Goal: Task Accomplishment & Management: Manage account settings

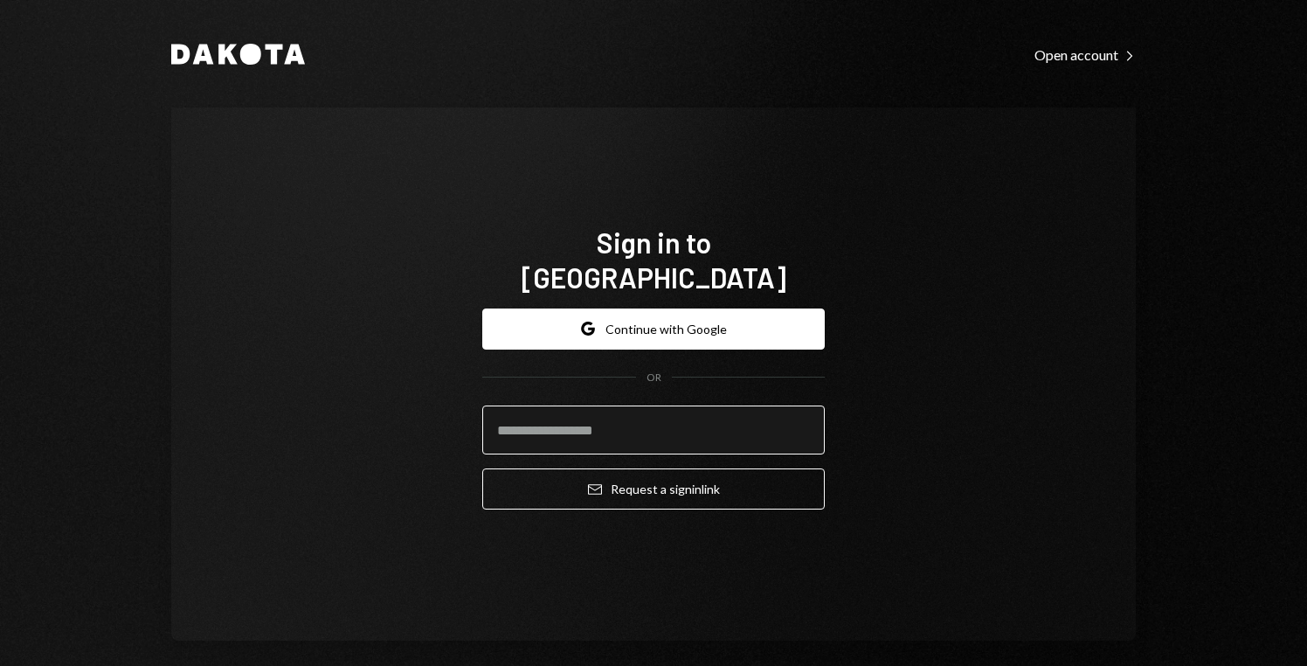
click at [750, 410] on input "email" at bounding box center [653, 429] width 342 height 49
type input "**********"
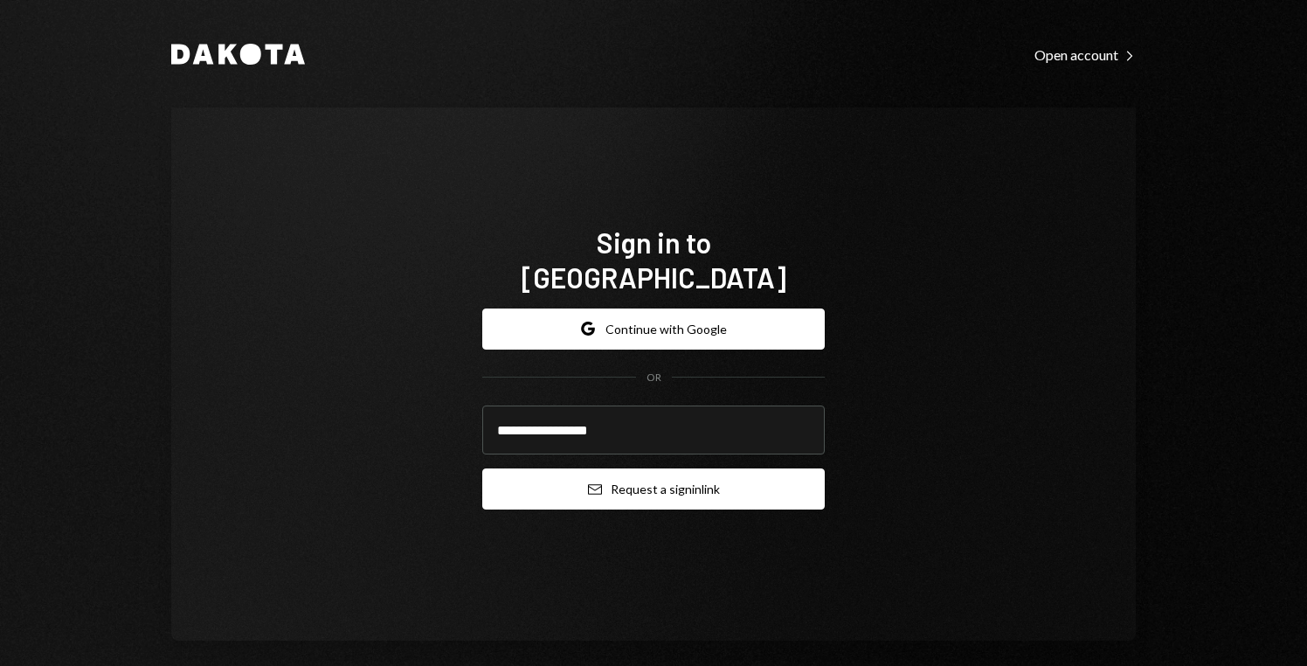
click at [699, 468] on button "Email Request a sign in link" at bounding box center [653, 488] width 342 height 41
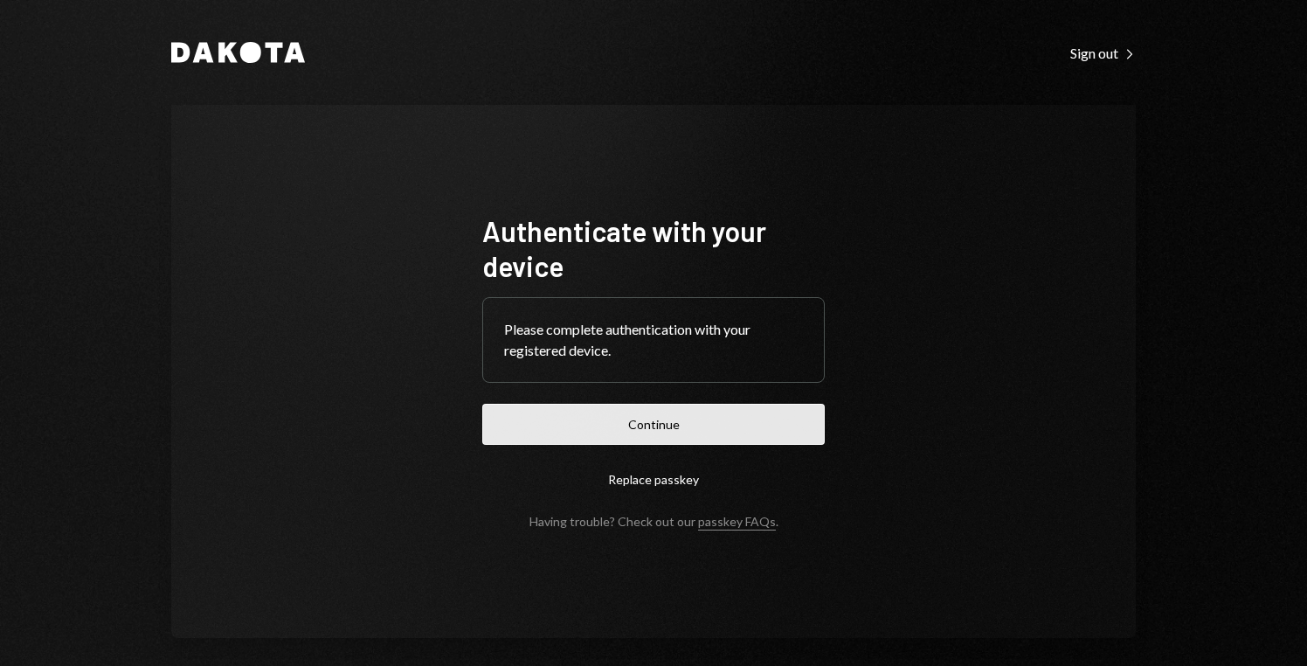
click at [731, 422] on button "Continue" at bounding box center [653, 424] width 342 height 41
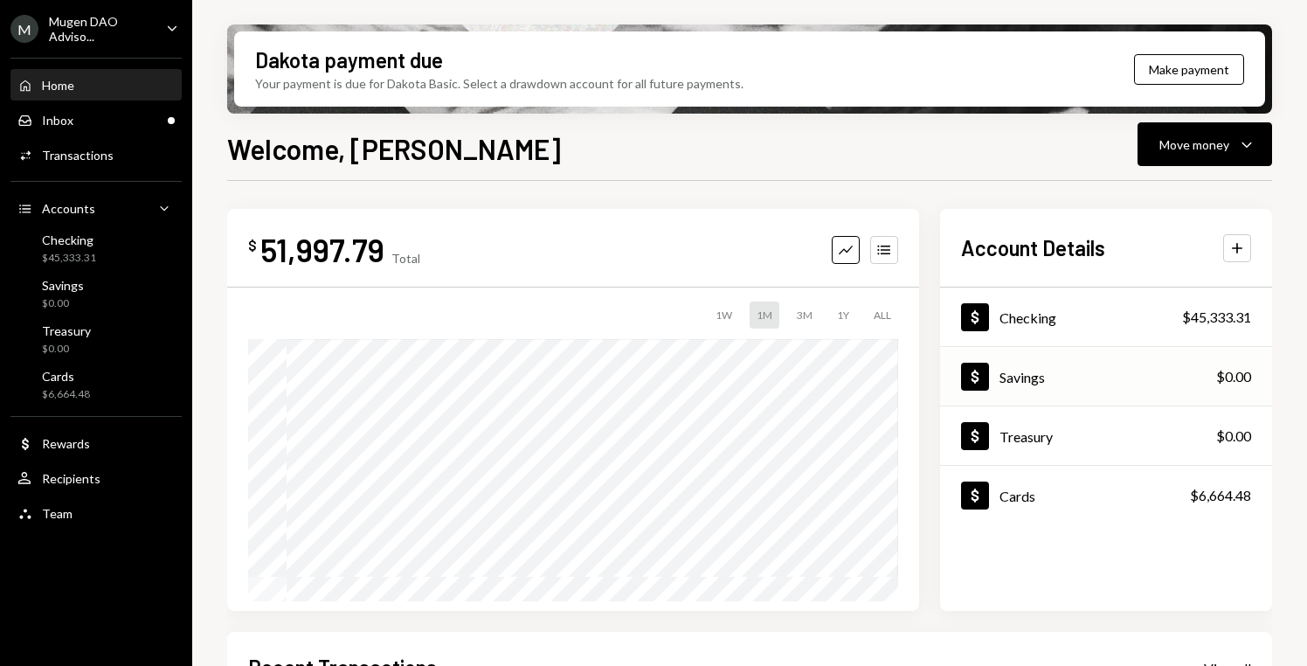
scroll to position [119, 0]
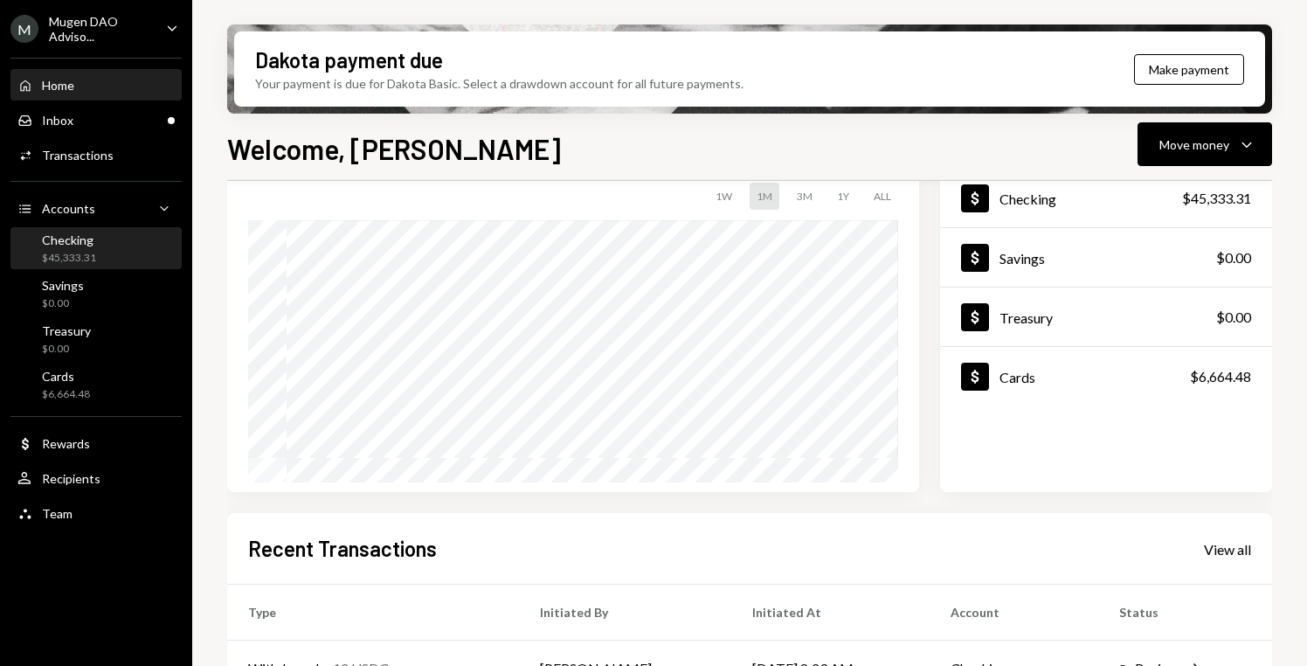
click at [113, 253] on div "Checking $45,333.31" at bounding box center [95, 248] width 157 height 33
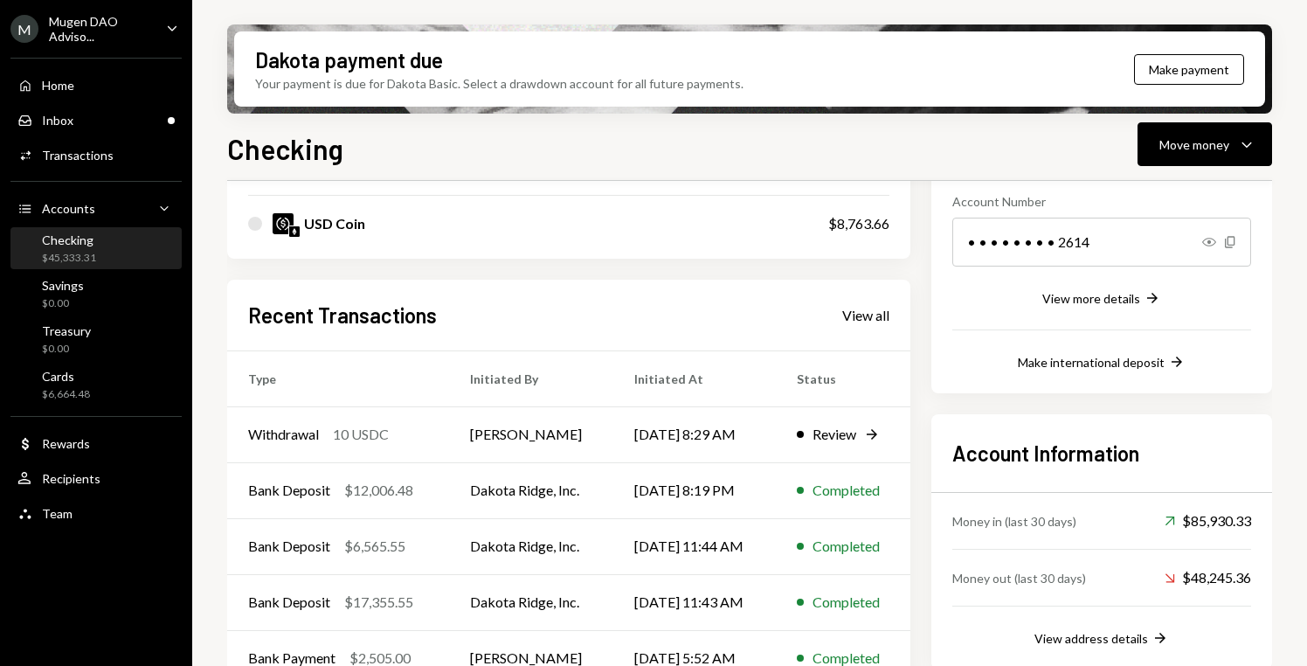
scroll to position [282, 0]
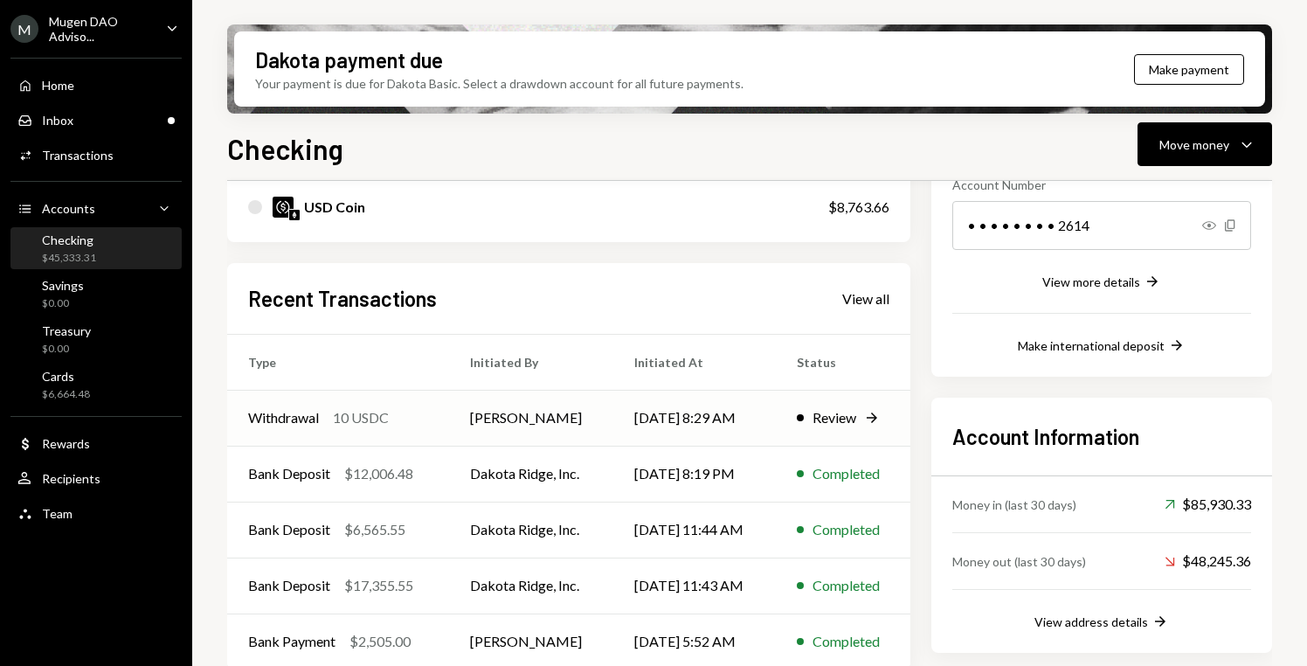
click at [839, 413] on div "Review" at bounding box center [834, 417] width 44 height 21
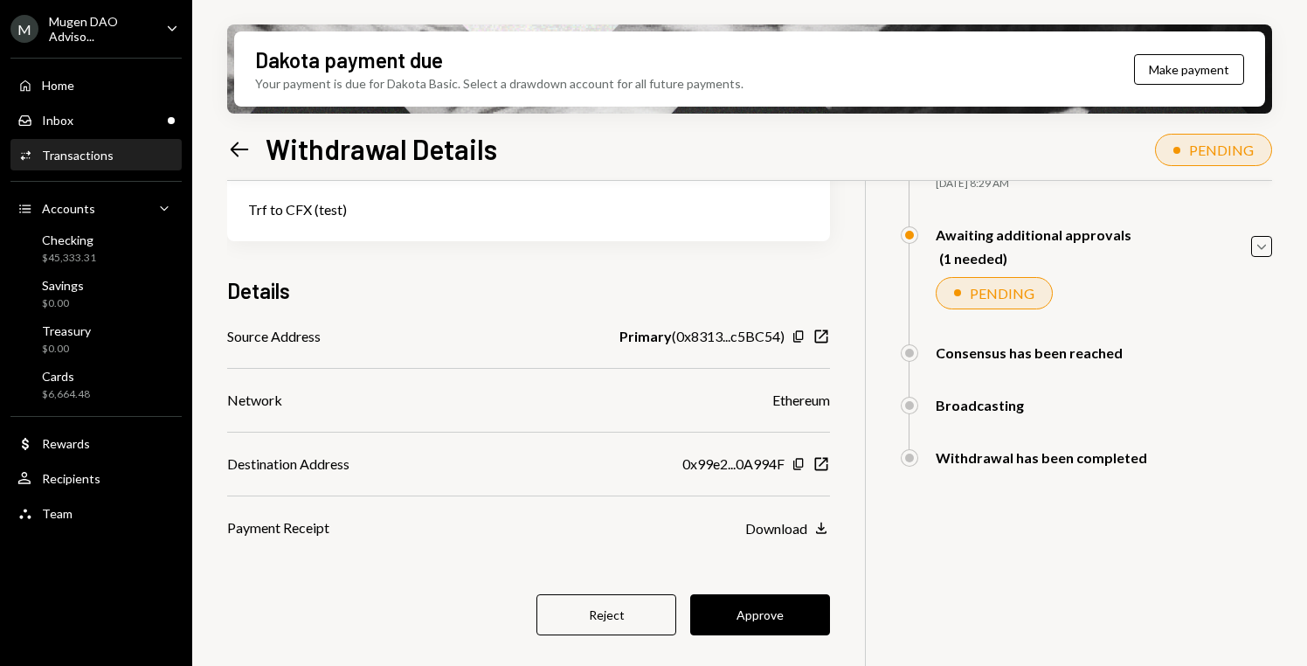
scroll to position [138, 0]
click at [789, 609] on button "Approve" at bounding box center [760, 616] width 140 height 41
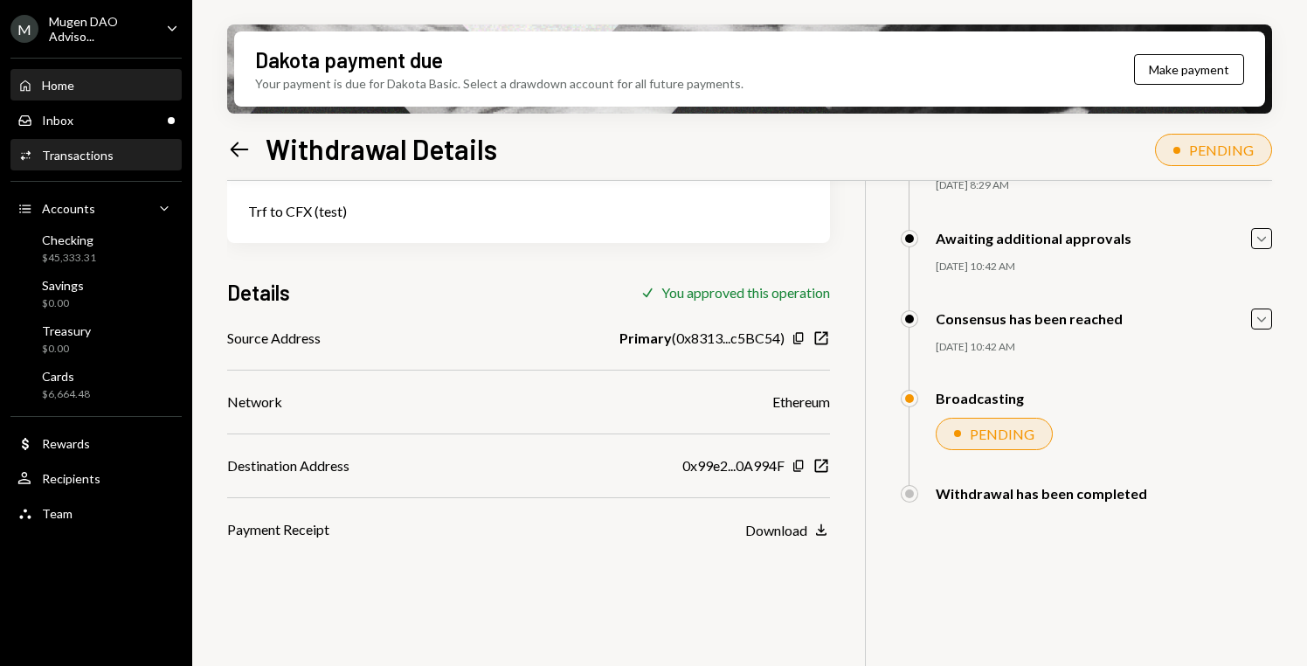
click at [102, 91] on div "Home Home" at bounding box center [95, 86] width 157 height 16
